Goal: Find contact information: Obtain details needed to contact an individual or organization

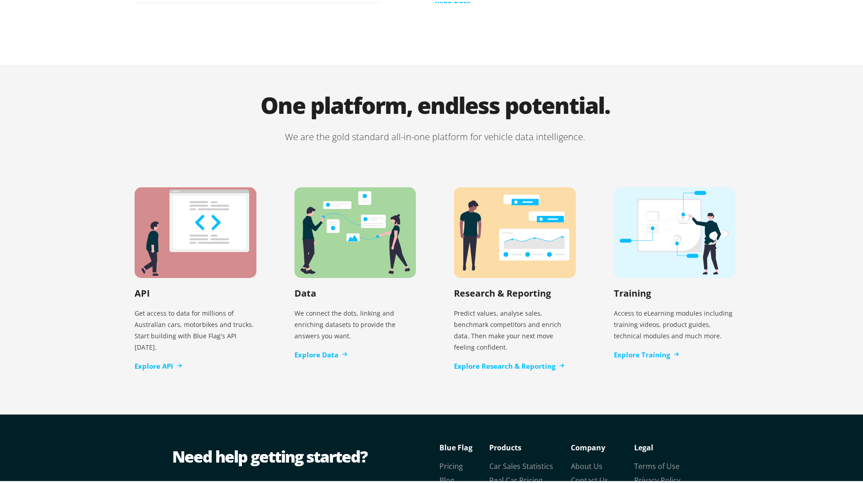
scroll to position [1784, 0]
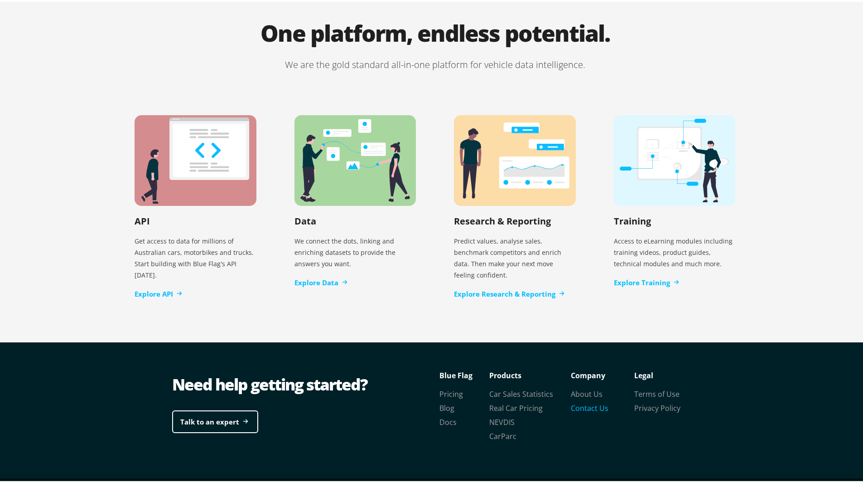
click at [580, 401] on link "Contact Us" at bounding box center [590, 406] width 38 height 10
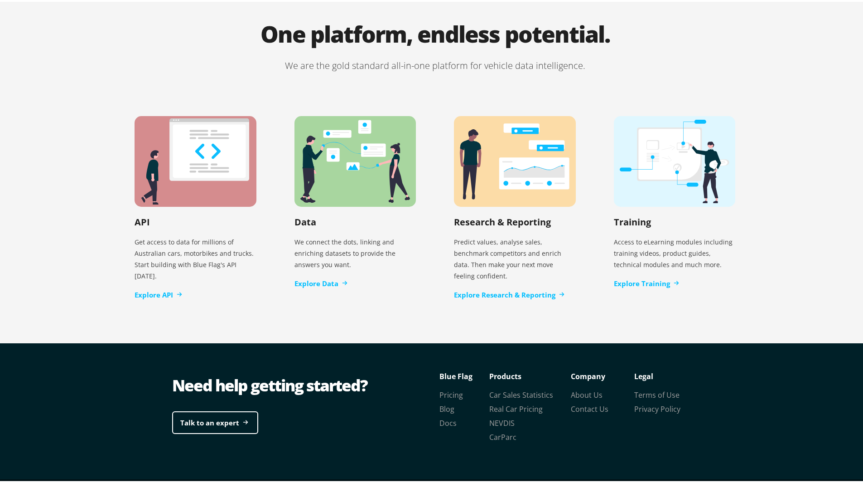
scroll to position [1784, 0]
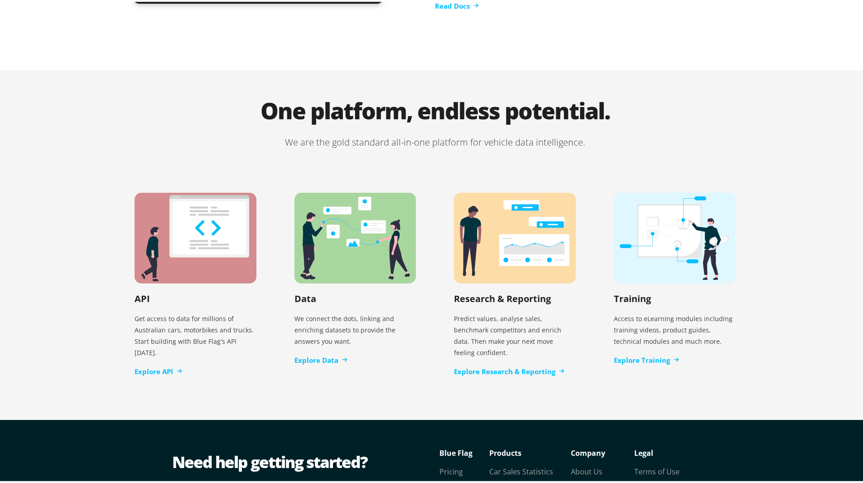
scroll to position [1784, 0]
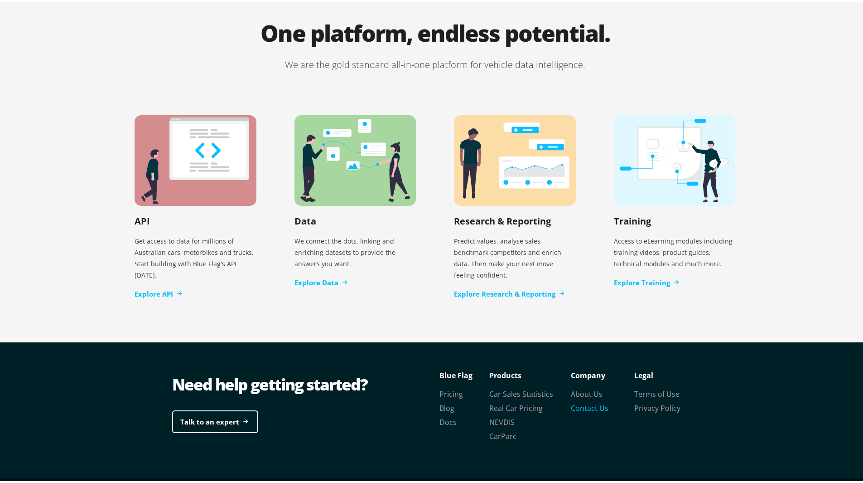
click at [587, 401] on link "Contact Us" at bounding box center [590, 406] width 38 height 10
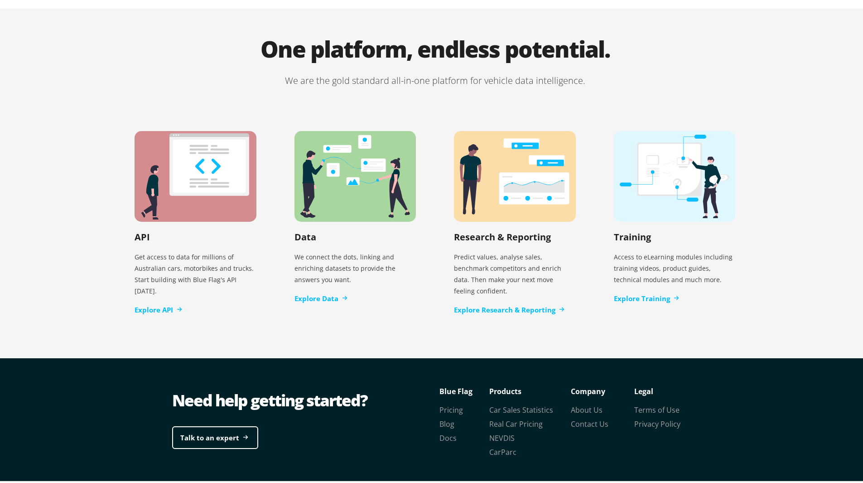
scroll to position [1784, 0]
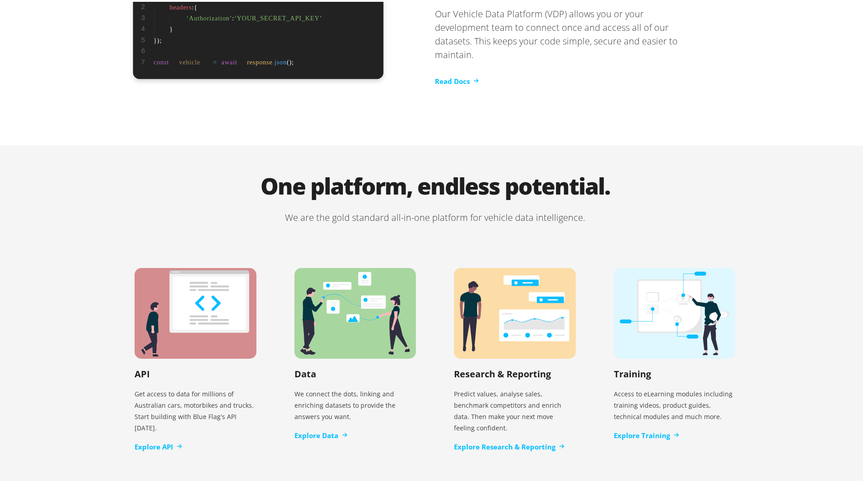
scroll to position [1784, 0]
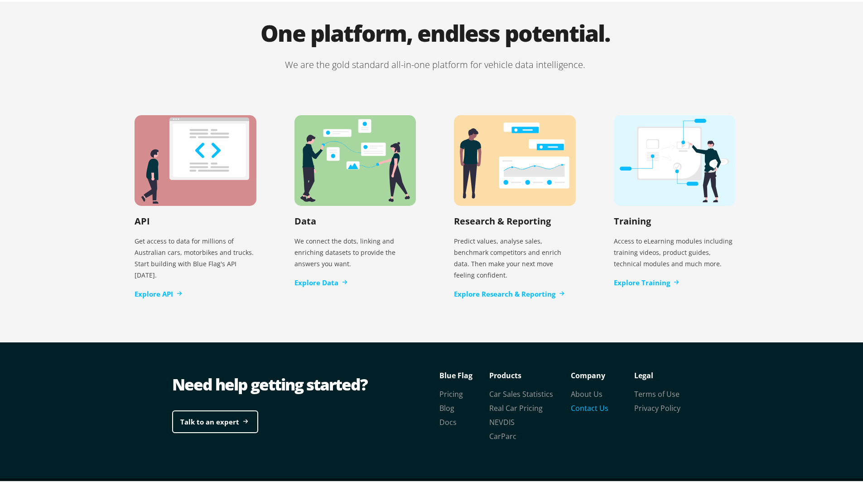
click at [585, 401] on link "Contact Us" at bounding box center [590, 406] width 38 height 10
